Goal: Download file/media

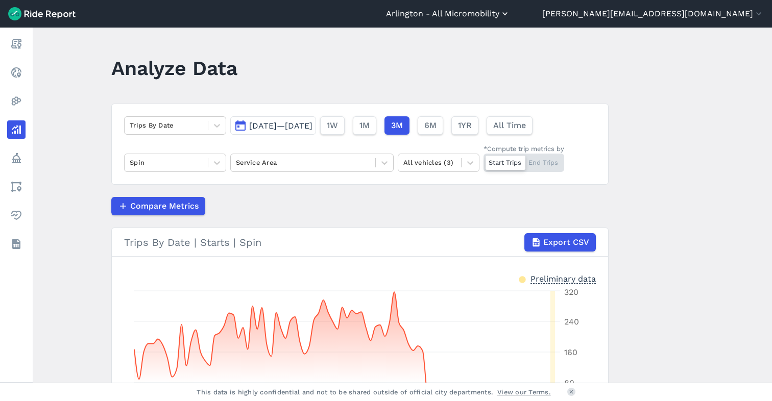
scroll to position [27, 0]
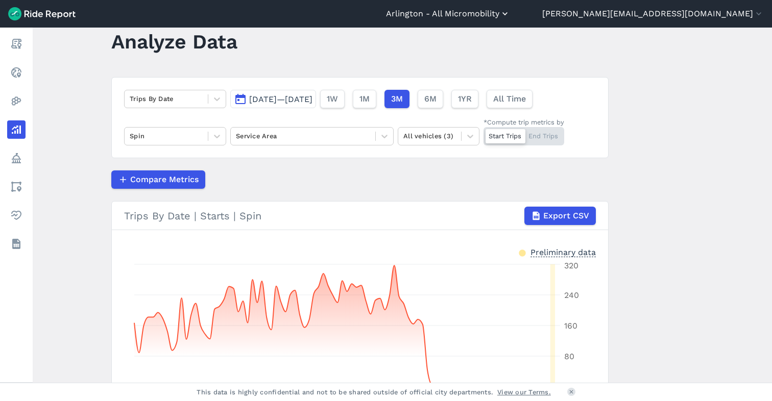
click at [510, 11] on button "Arlington - All Micromobility" at bounding box center [448, 14] width 124 height 12
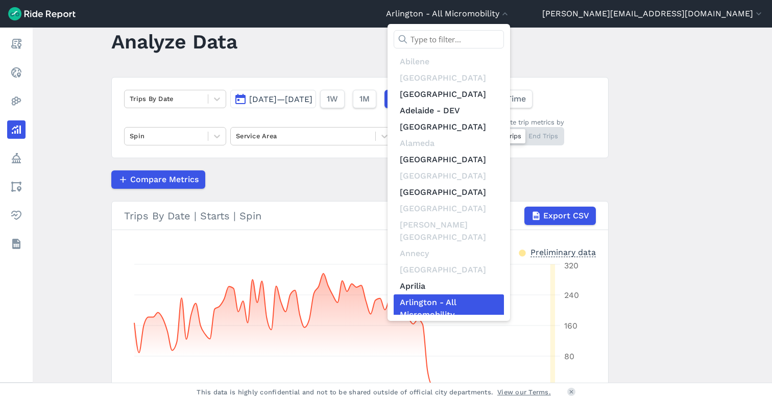
click at [504, 38] on input "text" at bounding box center [449, 39] width 110 height 18
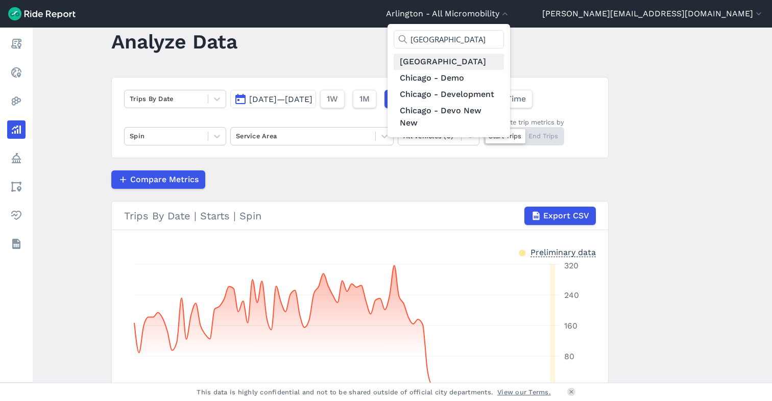
type input "[GEOGRAPHIC_DATA]"
click at [504, 63] on link "[GEOGRAPHIC_DATA]" at bounding box center [449, 62] width 110 height 16
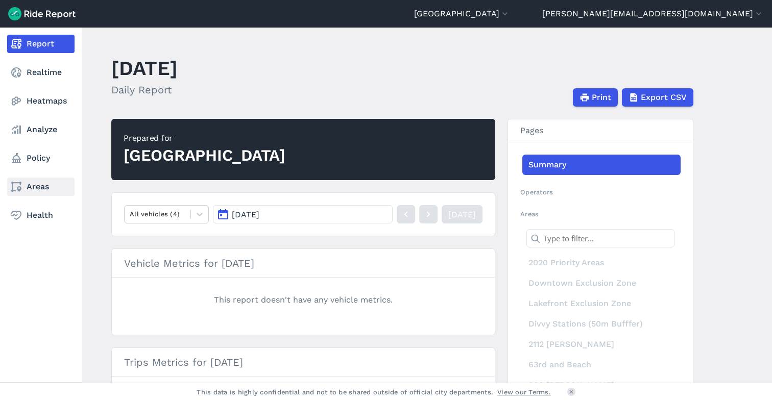
click at [35, 190] on link "Areas" at bounding box center [40, 187] width 67 height 18
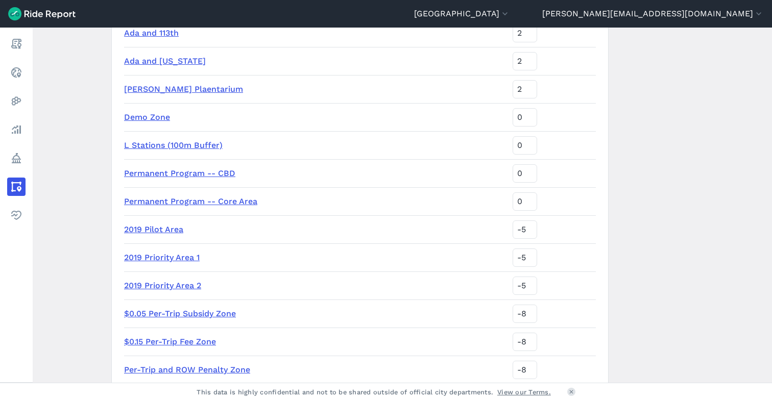
scroll to position [507, 0]
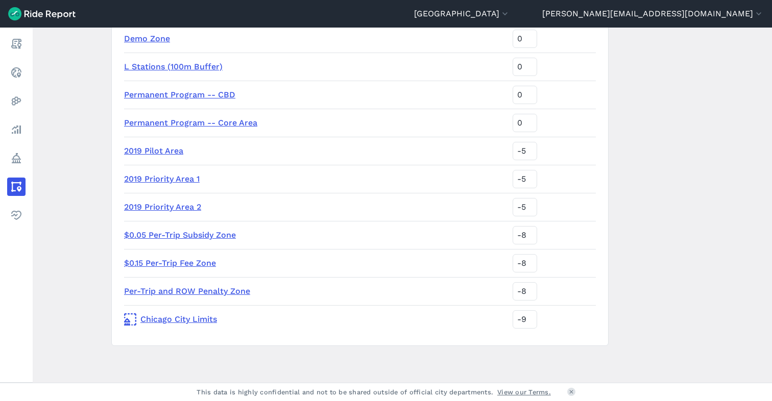
click at [175, 321] on link "Chicago City Limits" at bounding box center [314, 319] width 380 height 12
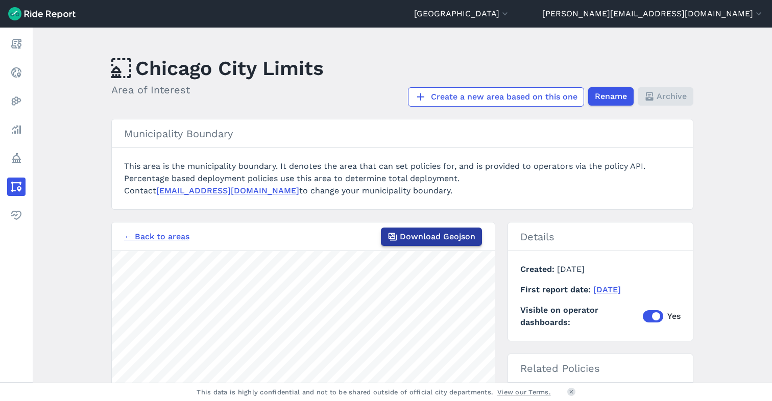
click at [430, 235] on span "Download Geojson" at bounding box center [438, 237] width 76 height 12
